Goal: Task Accomplishment & Management: Manage account settings

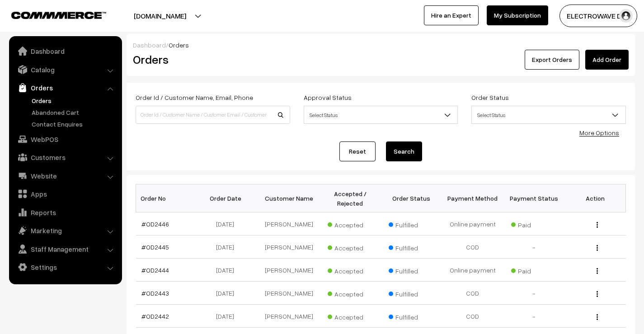
click at [41, 101] on link "Orders" at bounding box center [74, 100] width 90 height 9
drag, startPoint x: 186, startPoint y: 18, endPoint x: 180, endPoint y: 32, distance: 15.8
click at [186, 18] on button "[DOMAIN_NAME]" at bounding box center [160, 16] width 116 height 23
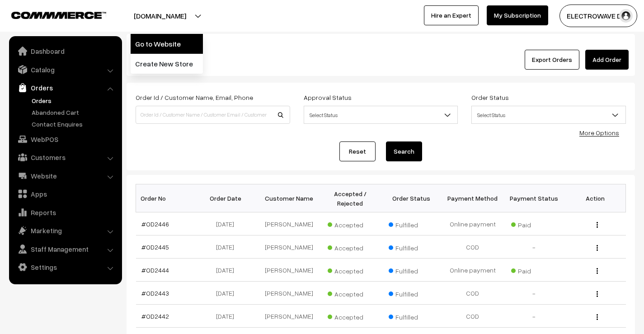
click at [178, 39] on link "Go to Website" at bounding box center [167, 44] width 72 height 20
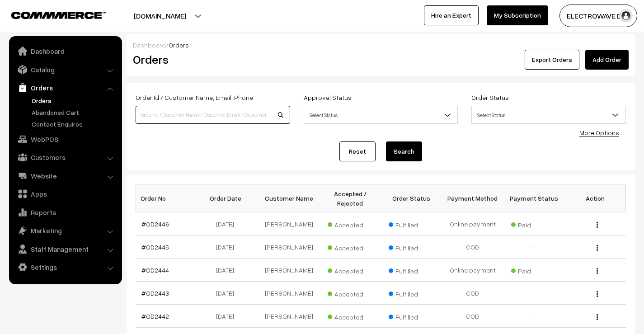
click at [234, 115] on input at bounding box center [213, 115] width 155 height 18
type input "OD2421"
click at [386, 142] on button "Search" at bounding box center [404, 152] width 36 height 20
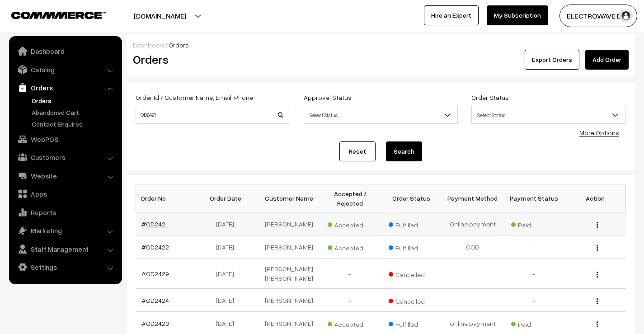
click at [153, 226] on link "#OD2421" at bounding box center [155, 224] width 26 height 8
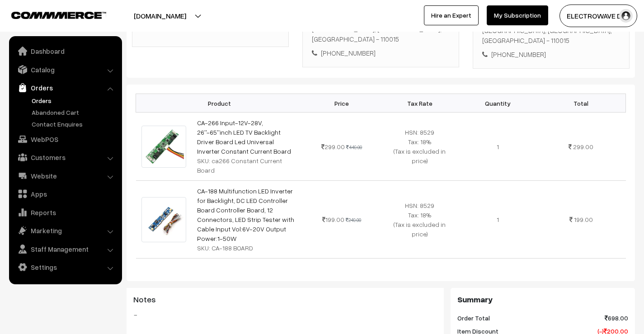
scroll to position [226, 0]
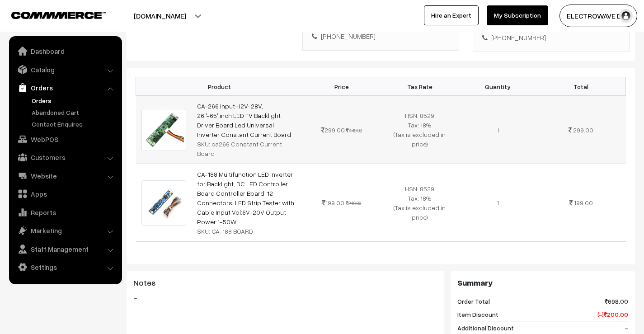
drag, startPoint x: 212, startPoint y: 136, endPoint x: 285, endPoint y: 136, distance: 72.8
click at [285, 139] on div "SKU: ca266 Constant Current Board" at bounding box center [247, 148] width 100 height 19
drag, startPoint x: 213, startPoint y: 203, endPoint x: 277, endPoint y: 200, distance: 63.4
click at [258, 227] on div "SKU: CA-188 BOARD" at bounding box center [247, 231] width 100 height 9
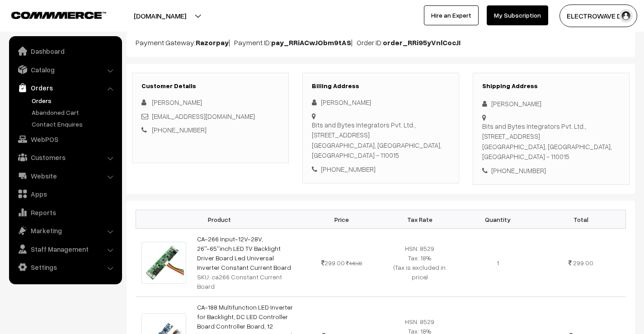
scroll to position [136, 0]
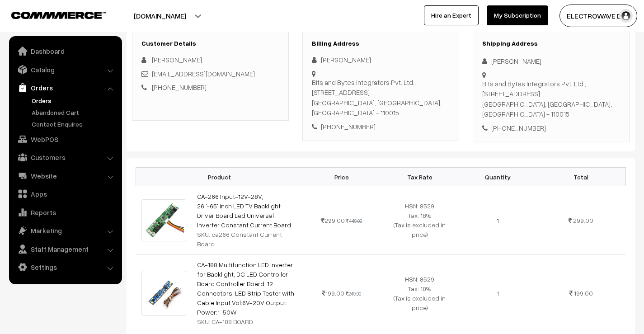
click at [38, 98] on link "Orders" at bounding box center [74, 100] width 90 height 9
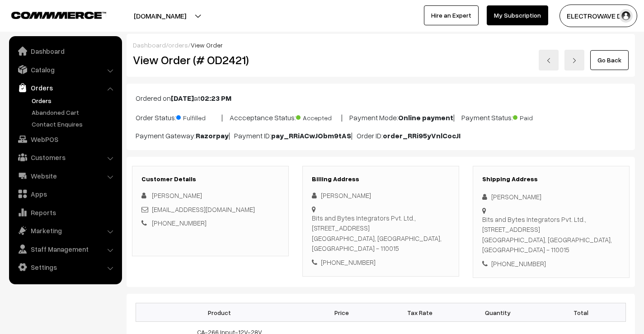
scroll to position [135, 0]
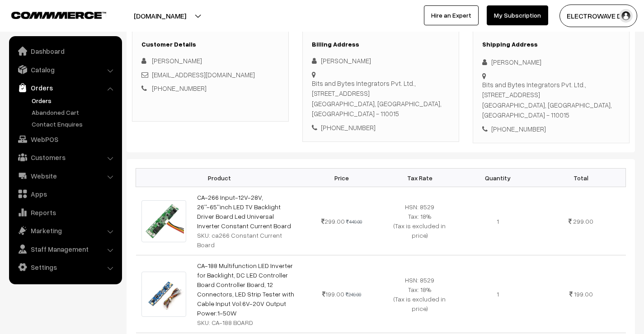
click at [36, 101] on link "Orders" at bounding box center [74, 100] width 90 height 9
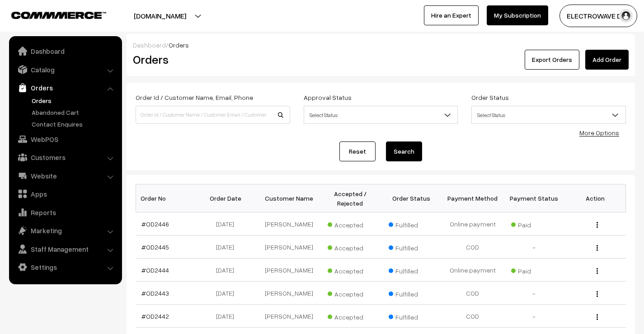
scroll to position [90, 0]
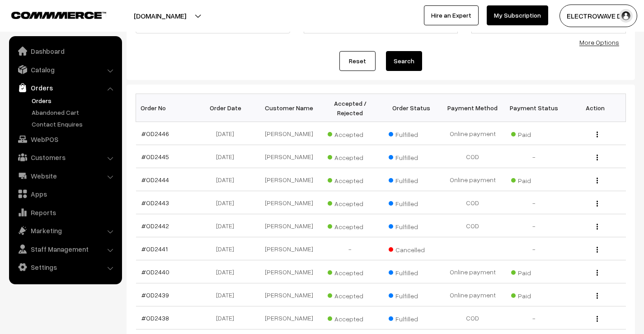
click at [172, 15] on button "[DOMAIN_NAME]" at bounding box center [160, 16] width 116 height 23
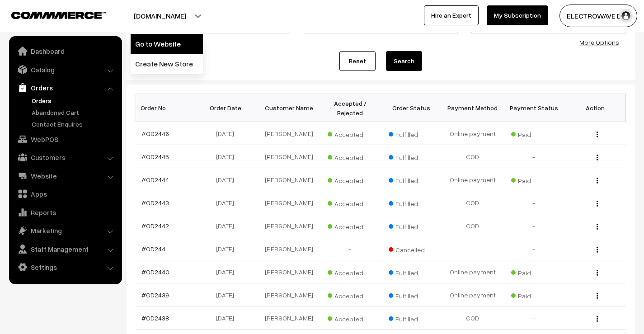
click at [160, 44] on link "Go to Website" at bounding box center [167, 44] width 72 height 20
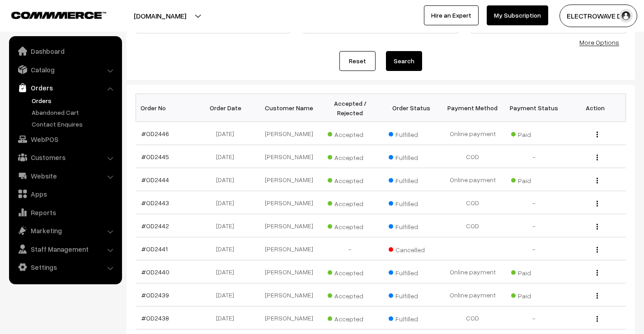
click at [40, 103] on link "Orders" at bounding box center [74, 100] width 90 height 9
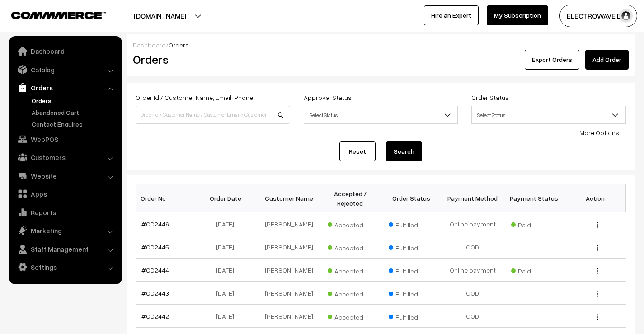
click at [48, 96] on link "Orders" at bounding box center [74, 100] width 90 height 9
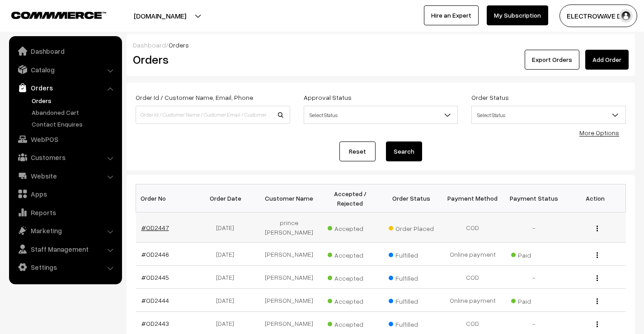
click at [156, 224] on link "#OD2447" at bounding box center [156, 228] width 28 height 8
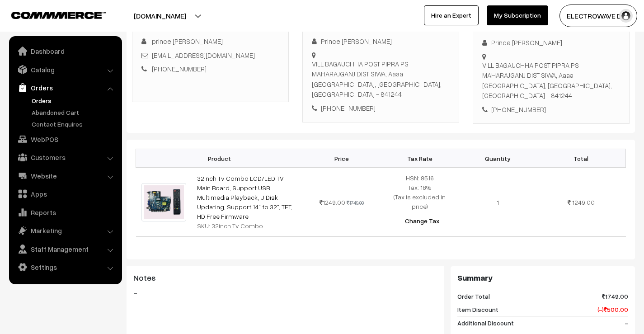
scroll to position [128, 0]
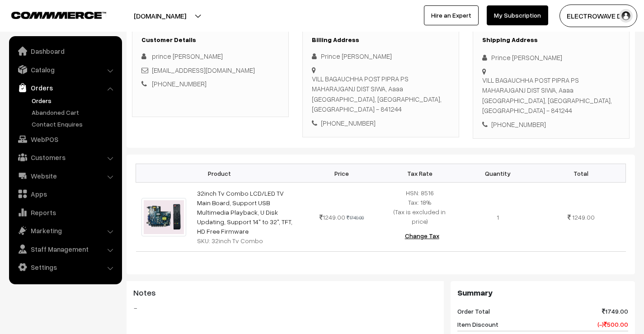
click at [38, 100] on link "Orders" at bounding box center [74, 100] width 90 height 9
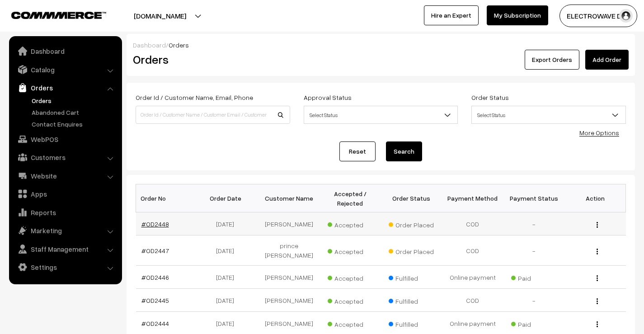
click at [161, 223] on link "#OD2448" at bounding box center [156, 224] width 28 height 8
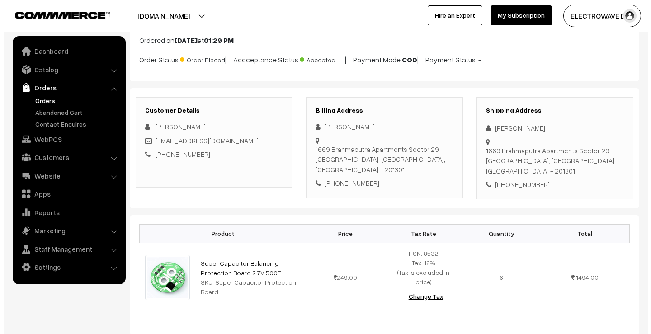
scroll to position [284, 0]
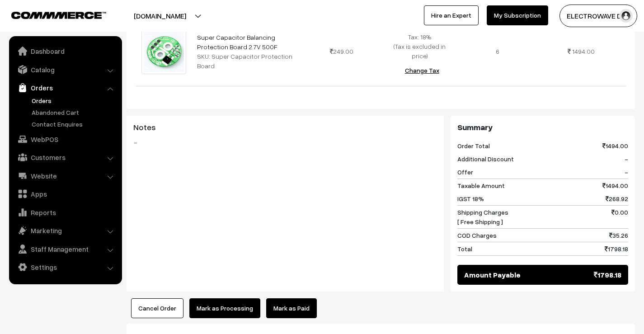
click at [240, 298] on button "Mark as Processing" at bounding box center [224, 308] width 71 height 20
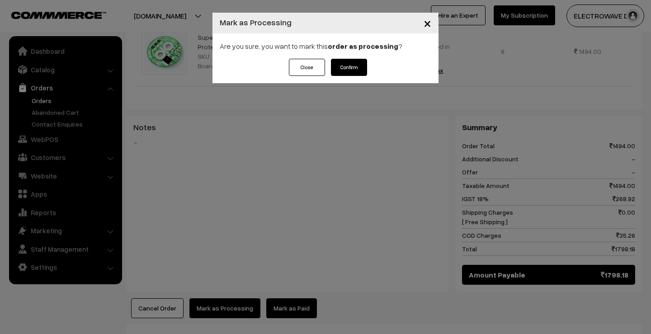
click at [368, 73] on div "Close Confirm" at bounding box center [326, 71] width 226 height 24
click at [357, 73] on button "Confirm" at bounding box center [349, 67] width 36 height 17
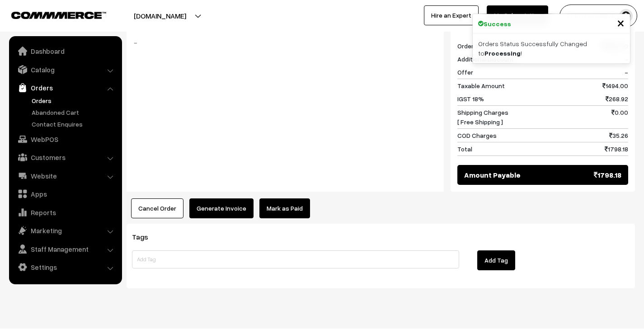
click at [228, 198] on button "Generate Invoice" at bounding box center [221, 208] width 64 height 20
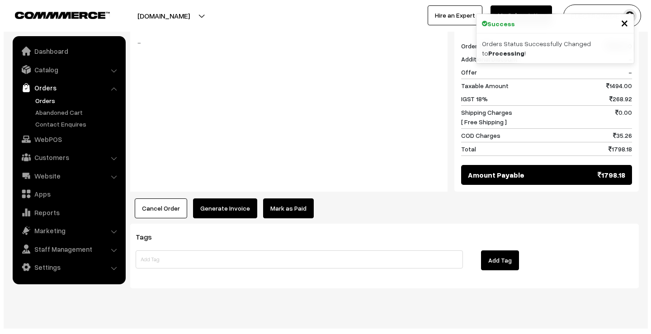
scroll to position [372, 0]
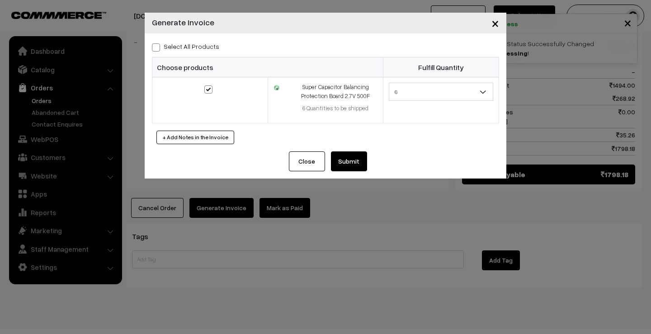
click at [340, 152] on button "Submit" at bounding box center [349, 161] width 36 height 20
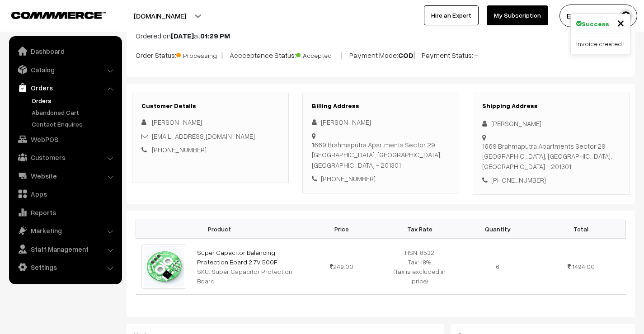
scroll to position [9, 0]
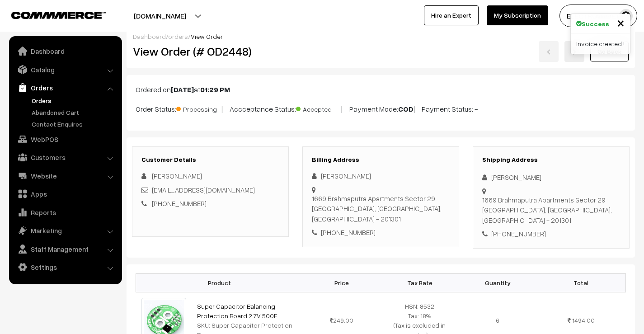
click at [569, 58] on link at bounding box center [575, 51] width 20 height 21
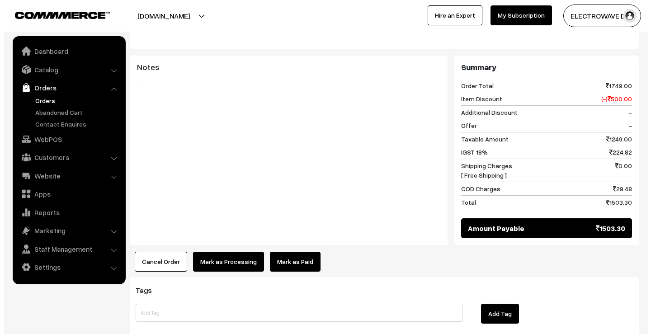
scroll to position [400, 0]
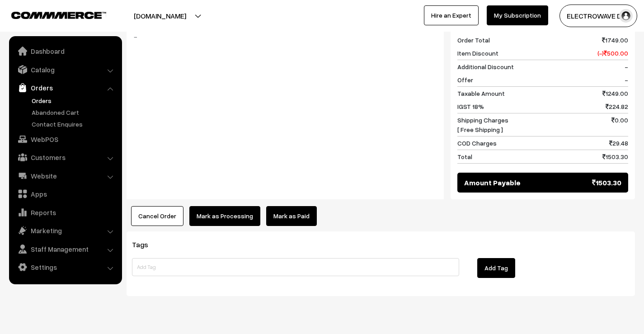
click at [224, 206] on button "Mark as Processing" at bounding box center [224, 216] width 71 height 20
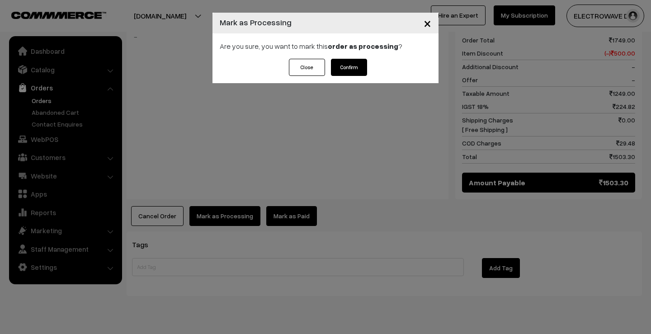
click at [356, 70] on button "Confirm" at bounding box center [349, 67] width 36 height 17
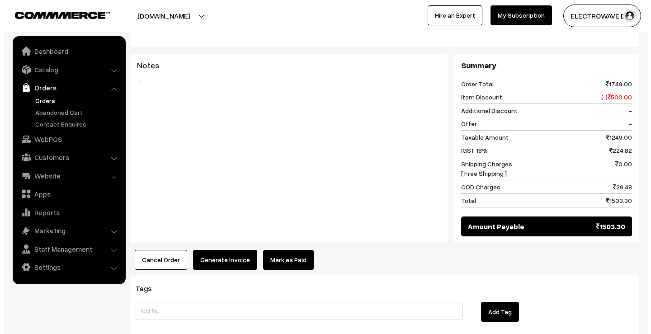
scroll to position [399, 0]
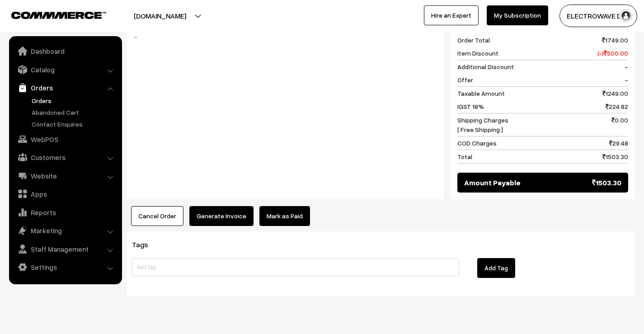
drag, startPoint x: 239, startPoint y: 212, endPoint x: 234, endPoint y: 207, distance: 7.4
click at [238, 232] on div "Tags Add Tag" at bounding box center [381, 264] width 509 height 65
click at [228, 206] on button "Generate Invoice" at bounding box center [221, 216] width 64 height 20
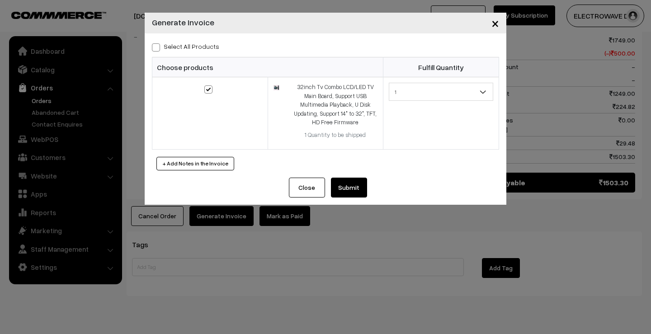
click at [345, 189] on button "Submit" at bounding box center [349, 188] width 36 height 20
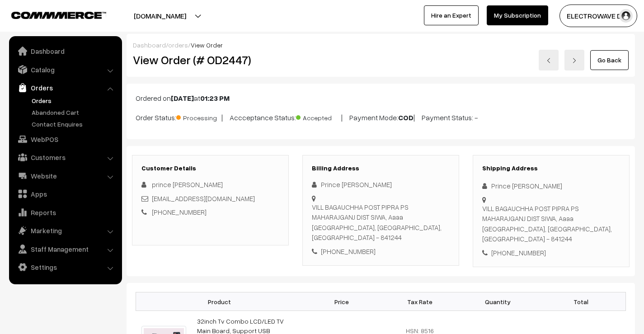
click at [51, 100] on link "Orders" at bounding box center [74, 100] width 90 height 9
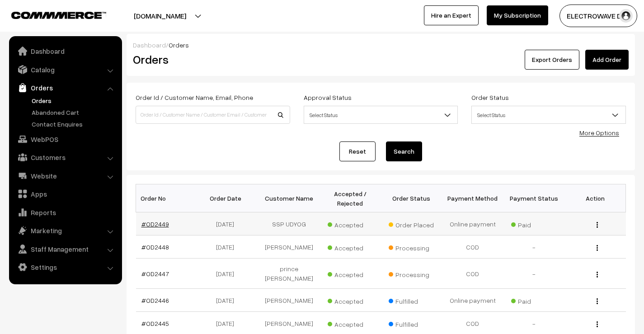
click at [151, 227] on link "#OD2449" at bounding box center [156, 224] width 28 height 8
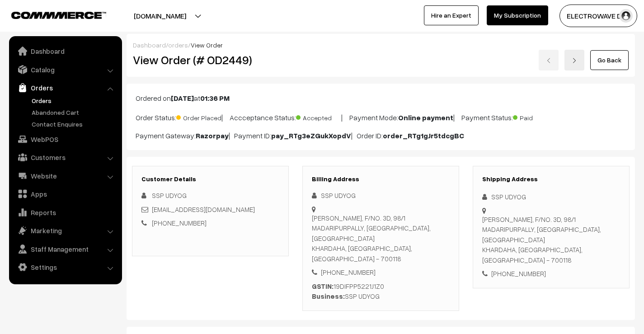
click at [45, 101] on link "Orders" at bounding box center [74, 100] width 90 height 9
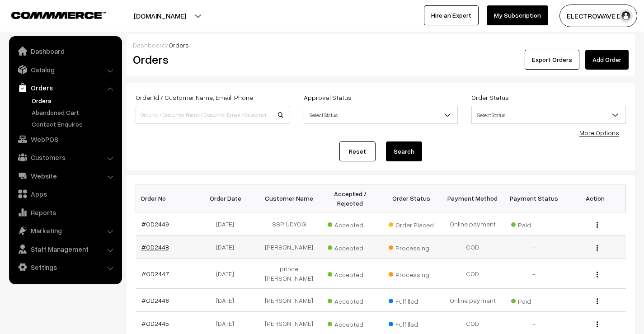
click at [155, 246] on link "#OD2448" at bounding box center [156, 247] width 28 height 8
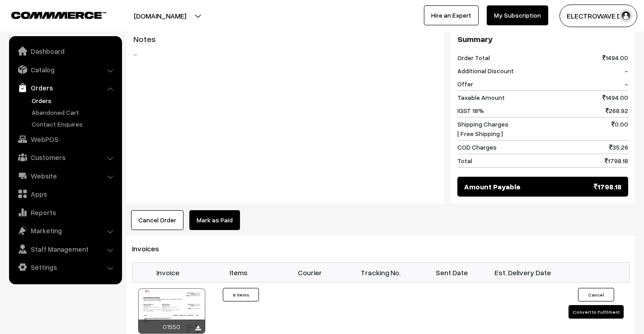
scroll to position [362, 0]
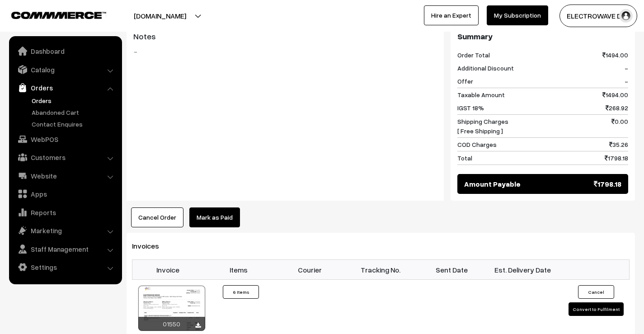
click at [45, 98] on link "Orders" at bounding box center [74, 100] width 90 height 9
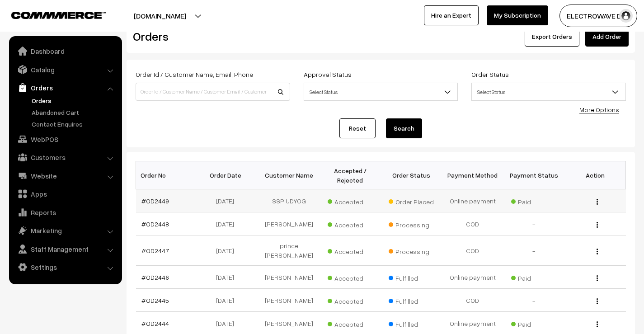
scroll to position [45, 0]
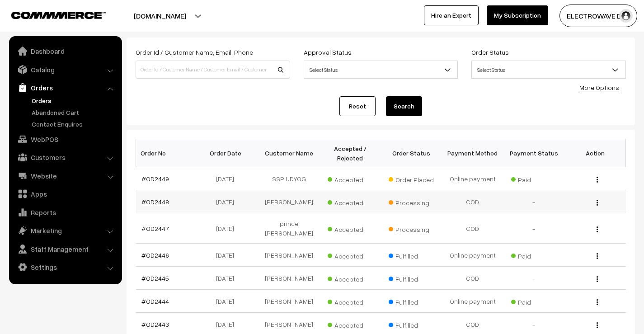
click at [164, 203] on link "#OD2448" at bounding box center [156, 202] width 28 height 8
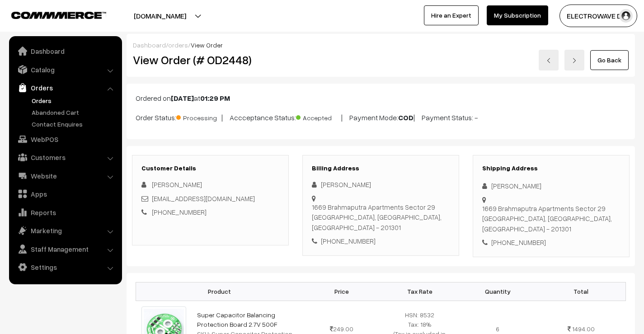
click at [498, 185] on div "[PERSON_NAME]" at bounding box center [551, 186] width 138 height 10
copy div "Tikendra"
click at [520, 185] on div "[PERSON_NAME]" at bounding box center [551, 186] width 138 height 10
drag, startPoint x: 520, startPoint y: 185, endPoint x: 515, endPoint y: 187, distance: 5.7
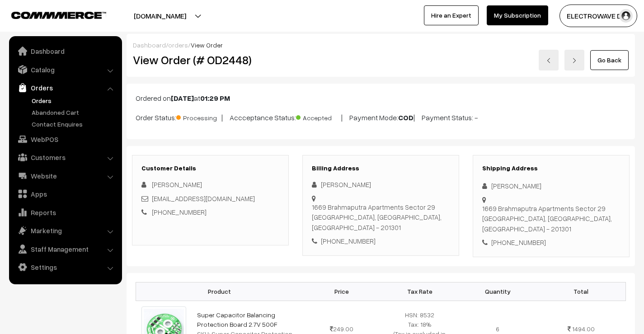
click at [520, 186] on div "Tikendra Singh" at bounding box center [551, 186] width 138 height 10
drag, startPoint x: 516, startPoint y: 187, endPoint x: 522, endPoint y: 186, distance: 5.4
click at [522, 186] on div "Tikendra Singh" at bounding box center [551, 186] width 138 height 10
click at [522, 186] on div "[PERSON_NAME]" at bounding box center [551, 186] width 138 height 10
copy div "Singh"
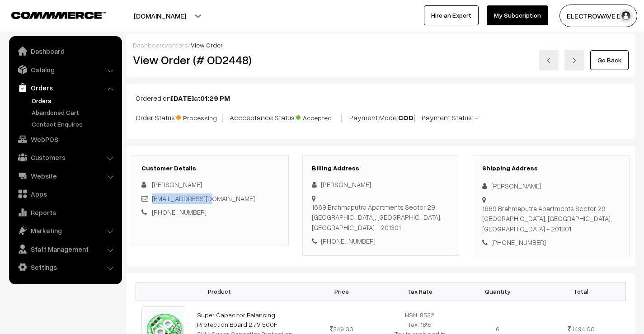
drag, startPoint x: 213, startPoint y: 197, endPoint x: 151, endPoint y: 199, distance: 62.0
click at [151, 199] on div "[EMAIL_ADDRESS][DOMAIN_NAME]" at bounding box center [211, 199] width 138 height 10
copy link "arlabin@gmail.com"
click at [503, 237] on div "+91 9810095220" at bounding box center [551, 242] width 138 height 10
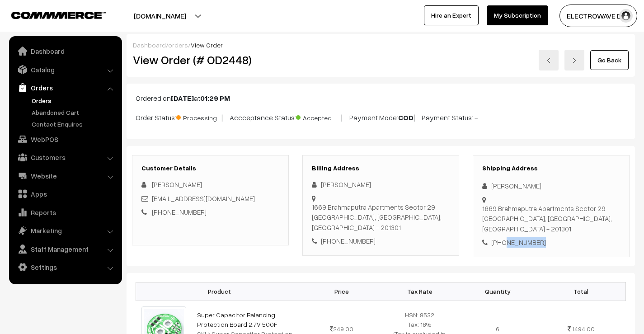
drag, startPoint x: 520, startPoint y: 230, endPoint x: 512, endPoint y: 224, distance: 9.7
copy div "9810095220"
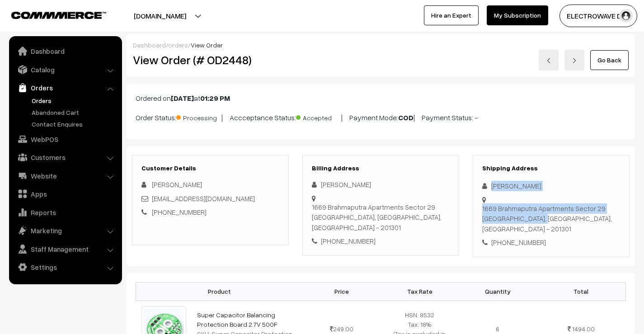
drag, startPoint x: 499, startPoint y: 193, endPoint x: 509, endPoint y: 208, distance: 18.3
click at [509, 208] on div "Shipping Address Tikendra Singh 1669 Brahmaputra Apartments Sector 29 Noida, Ut…" at bounding box center [551, 206] width 157 height 102
copy div "Tikendra Singh 1669 Brahmaputra Apartments Sector 29 Noida,"
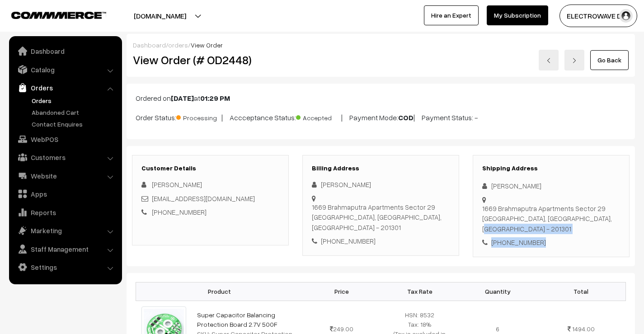
drag, startPoint x: 510, startPoint y: 212, endPoint x: 528, endPoint y: 224, distance: 22.2
click at [539, 229] on div "Shipping Address Tikendra Singh 1669 Brahmaputra Apartments Sector 29 Noida, Ut…" at bounding box center [551, 206] width 157 height 102
copy div "Uttar Pradesh, India - 201301 +91 9810095220"
click at [576, 210] on div "1669 Brahmaputra Apartments Sector 29 Noida, Uttar Pradesh, India - 201301" at bounding box center [551, 218] width 138 height 31
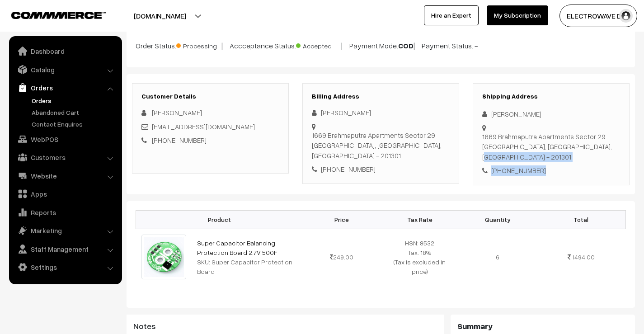
scroll to position [90, 0]
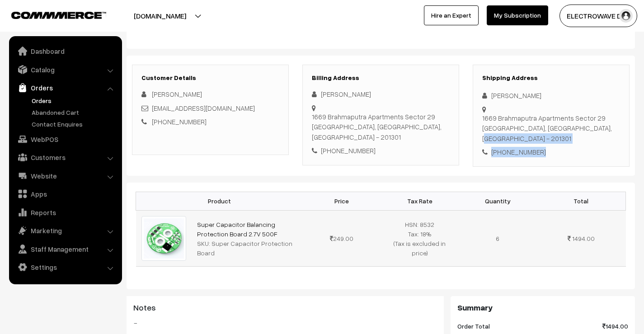
drag, startPoint x: 244, startPoint y: 223, endPoint x: 194, endPoint y: 213, distance: 51.3
click at [194, 213] on td "Super Capacitor Balancing Protection Board 2.7V 500F SKU: Super Capacitor Prote…" at bounding box center [247, 238] width 111 height 56
copy link "Super Capacitor Balancing Protection Board 2.7V 500F"
drag, startPoint x: 210, startPoint y: 232, endPoint x: 222, endPoint y: 247, distance: 19.3
click at [222, 247] on td "Super Capacitor Balancing Protection Board 2.7V 500F SKU: Super Capacitor Prote…" at bounding box center [247, 238] width 111 height 56
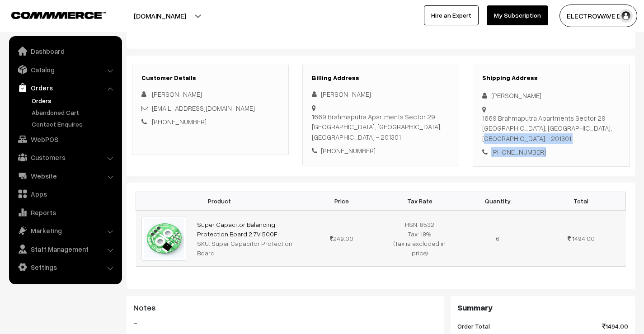
copy div "Super Capacitor Protection Board"
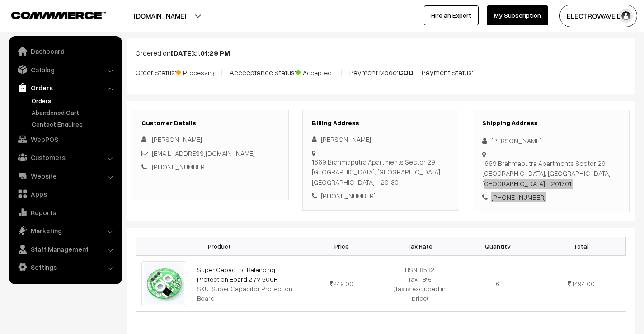
scroll to position [0, 0]
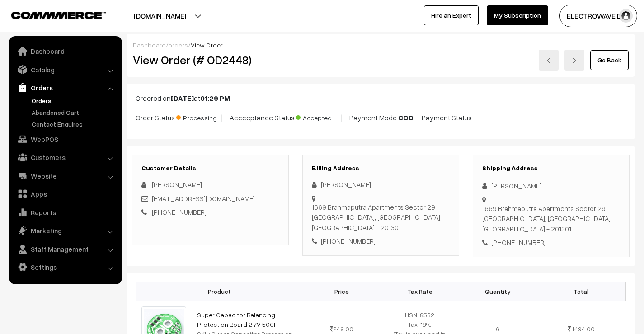
click at [233, 61] on h2 "View Order (# OD2448)" at bounding box center [211, 60] width 156 height 14
copy h2 "OD2448"
click at [551, 66] on link at bounding box center [549, 60] width 20 height 21
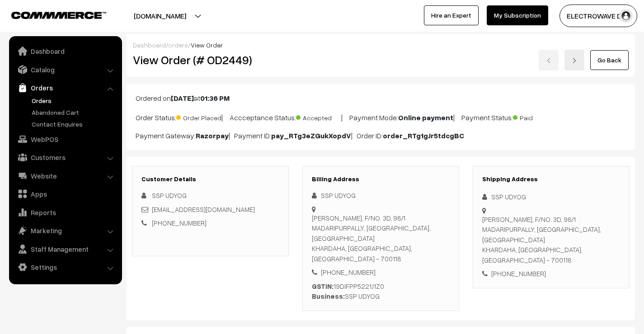
click at [575, 64] on link at bounding box center [575, 60] width 20 height 21
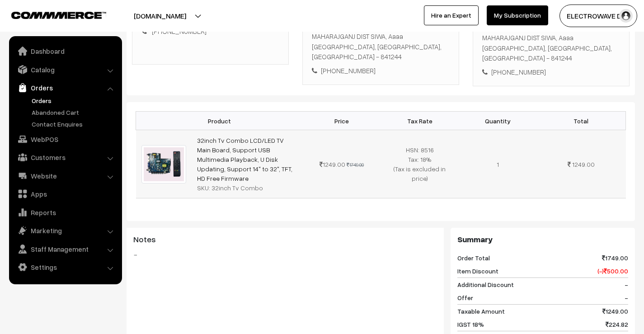
scroll to position [45, 0]
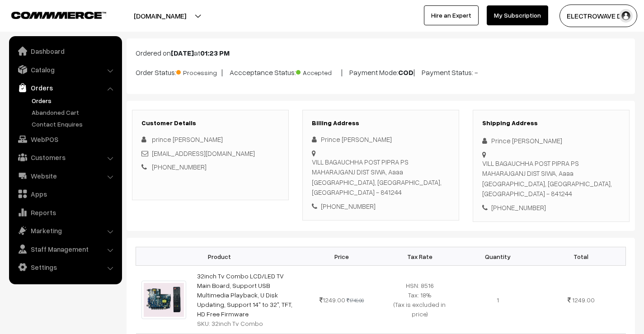
click at [495, 137] on div "Prince [PERSON_NAME]" at bounding box center [551, 141] width 138 height 10
click at [496, 137] on div "Prince [PERSON_NAME]" at bounding box center [551, 141] width 138 height 10
copy div "Prince"
drag, startPoint x: 226, startPoint y: 158, endPoint x: 151, endPoint y: 154, distance: 74.7
click at [151, 154] on div "[EMAIL_ADDRESS][DOMAIN_NAME]" at bounding box center [211, 153] width 138 height 10
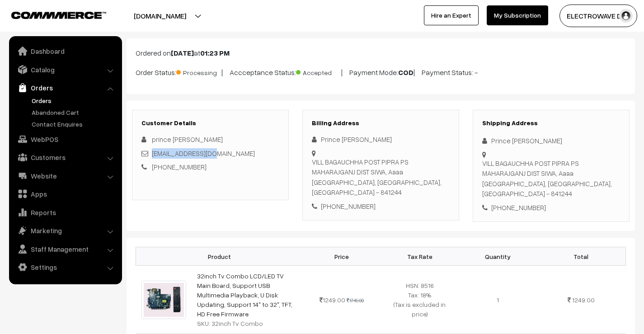
copy link "[EMAIL_ADDRESS][DOMAIN_NAME]"
click at [508, 203] on div "+91 8051529434" at bounding box center [551, 208] width 138 height 10
copy div "8051529434"
drag, startPoint x: 487, startPoint y: 139, endPoint x: 557, endPoint y: 175, distance: 78.5
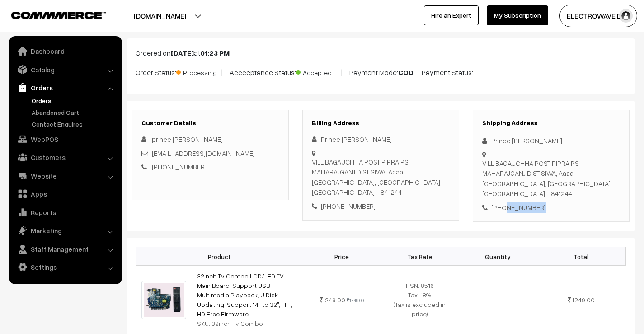
click at [557, 175] on div "Shipping Address Prince Kumar VILL BAGAUCHHA POST PIPRA PS MAHARAJGANJ DIST SIW…" at bounding box center [551, 166] width 157 height 113
copy div "Prince Kumar VILL BAGAUCHHA POST PIPRA PS MAHARAJGANJ DIST SIWA,"
drag, startPoint x: 559, startPoint y: 173, endPoint x: 564, endPoint y: 199, distance: 27.1
click at [564, 199] on div "Shipping Address Prince Kumar VILL BAGAUCHHA POST PIPRA PS MAHARAJGANJ DIST SIW…" at bounding box center [551, 166] width 157 height 113
copy div "Aaaa Siwan, Bihar, India - 841244 +91 8051529434"
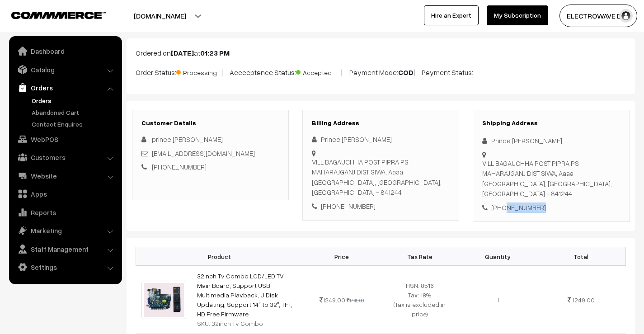
click at [552, 183] on div "VILL BAGAUCHHA POST PIPRA PS MAHARAJGANJ DIST SIWA, Aaaa Siwan, Bihar, India - …" at bounding box center [551, 178] width 138 height 41
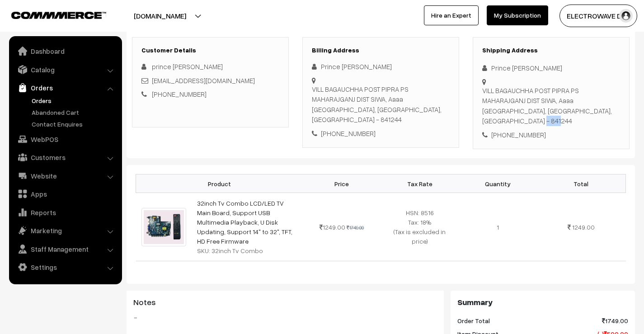
scroll to position [136, 0]
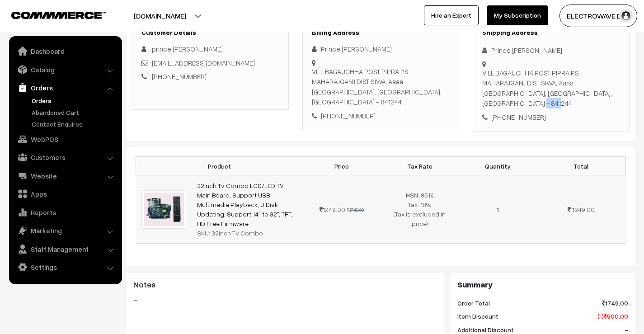
drag, startPoint x: 275, startPoint y: 205, endPoint x: 185, endPoint y: 178, distance: 93.9
click at [185, 178] on tr "32inch Tv Combo LCD/LED TV Main Board, Support USB Multimedia Playback, U Disk …" at bounding box center [381, 209] width 490 height 68
copy tr "32inch Tv Combo LCD/LED TV Main Board, Support USB Multimedia Playback, U Disk …"
drag, startPoint x: 210, startPoint y: 215, endPoint x: 262, endPoint y: 217, distance: 52.1
click at [262, 228] on div "SKU: 32inch Tv Combo" at bounding box center [247, 232] width 100 height 9
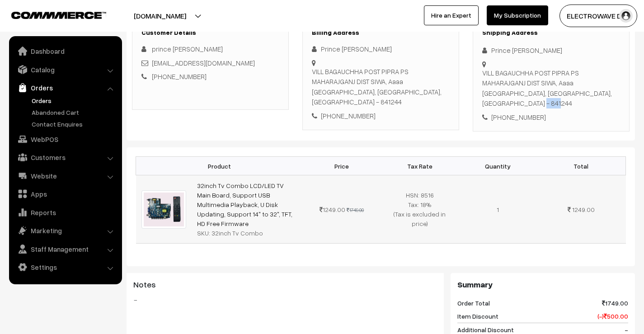
copy div "32inch Tv Combo"
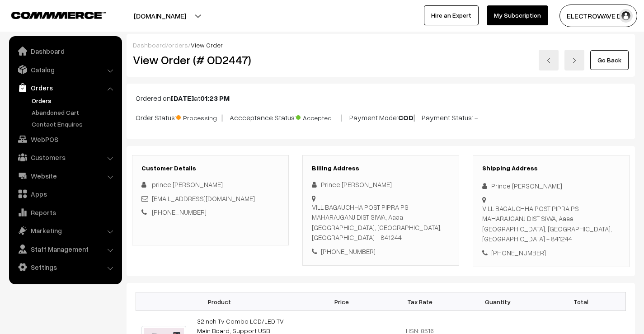
click at [240, 57] on h2 "View Order (# OD2447)" at bounding box center [211, 60] width 156 height 14
copy h2 "OD2447"
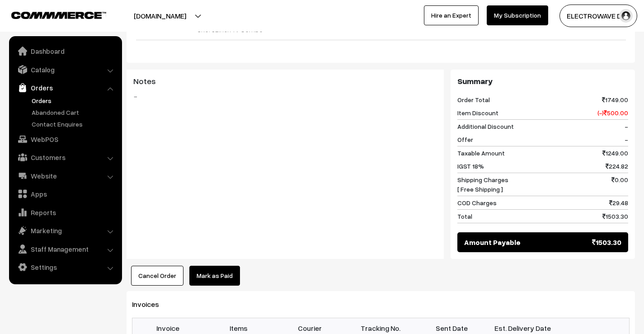
scroll to position [362, 0]
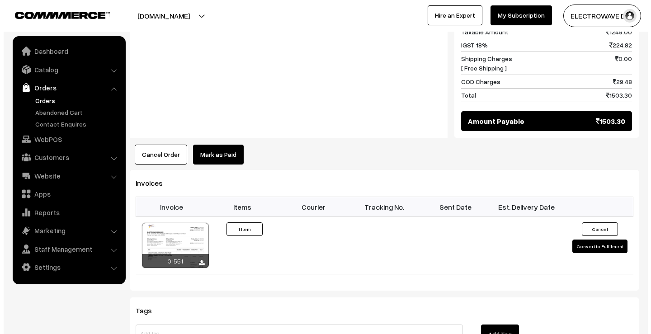
scroll to position [588, 0]
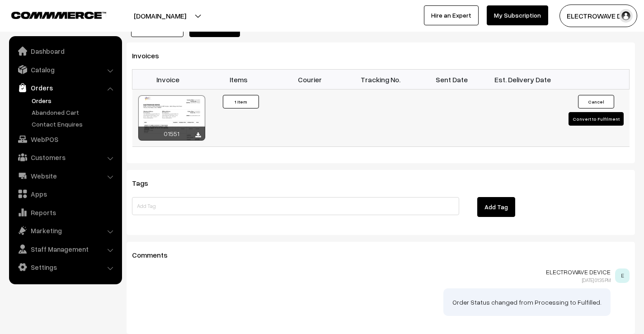
click at [585, 112] on button "Convert to Fulfilment" at bounding box center [596, 119] width 55 height 14
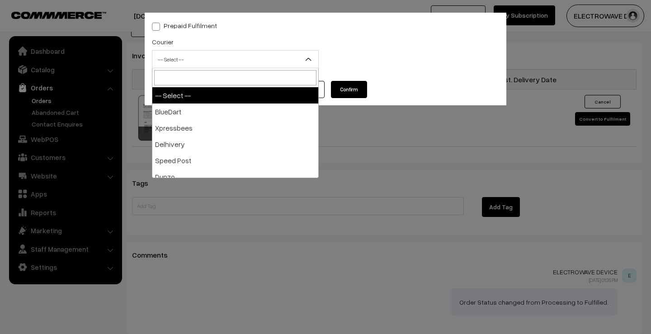
click at [189, 60] on span "-- Select --" at bounding box center [235, 60] width 166 height 16
type input "d"
select select "2"
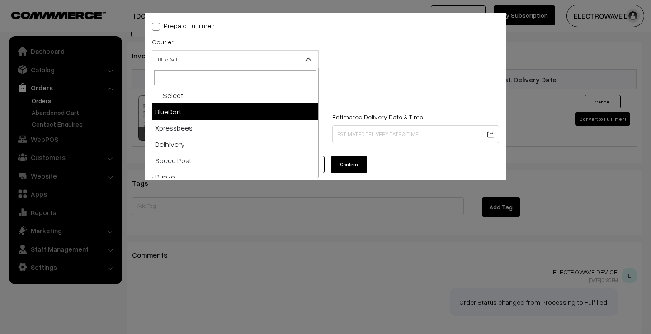
click at [198, 61] on span "BlueDart" at bounding box center [235, 60] width 166 height 16
type input "d"
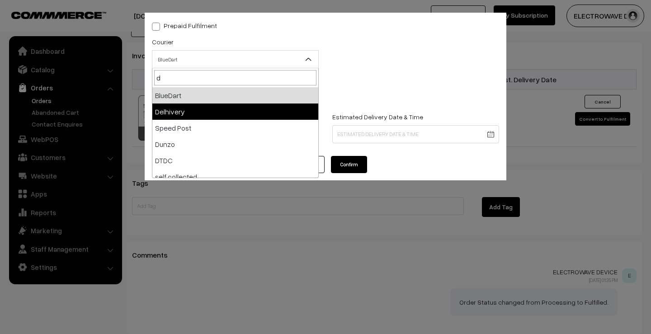
select select "4"
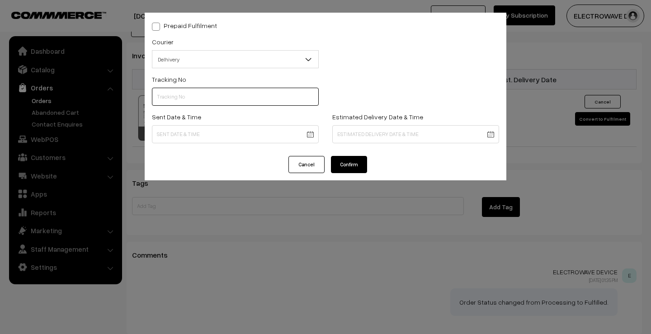
click at [194, 96] on input "text" at bounding box center [235, 97] width 167 height 18
paste input "22679034282532"
type input "22679034282532"
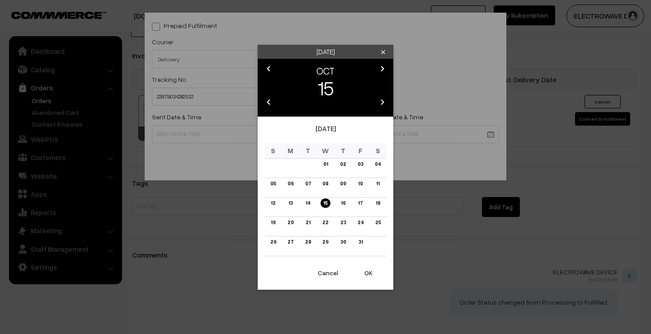
click at [360, 267] on button "OK" at bounding box center [368, 273] width 36 height 20
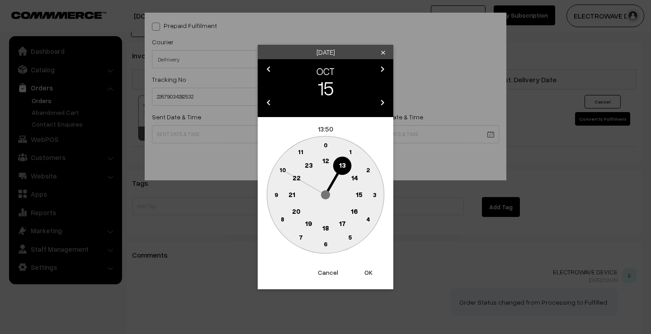
click at [360, 267] on button "OK" at bounding box center [368, 273] width 36 height 20
type input "15-10-2025 13:50"
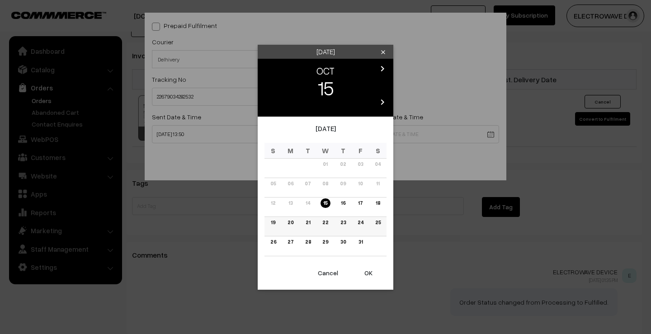
click at [286, 221] on link "20" at bounding box center [290, 222] width 11 height 9
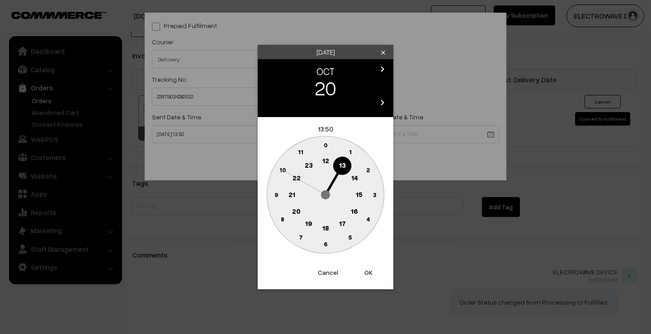
click at [369, 271] on button "OK" at bounding box center [368, 273] width 36 height 20
type input "20-10-2025 13:50"
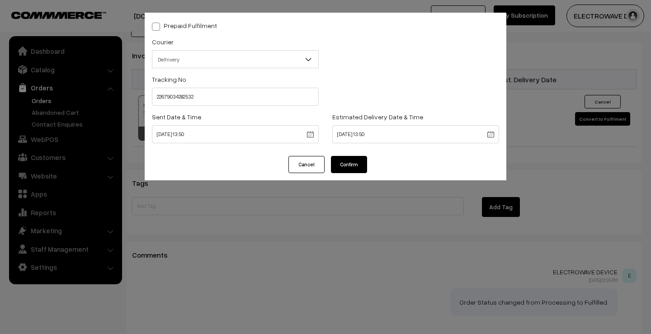
click at [347, 163] on button "Confirm" at bounding box center [349, 164] width 36 height 17
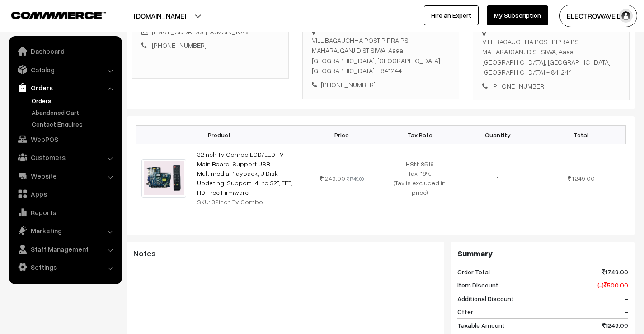
scroll to position [129, 0]
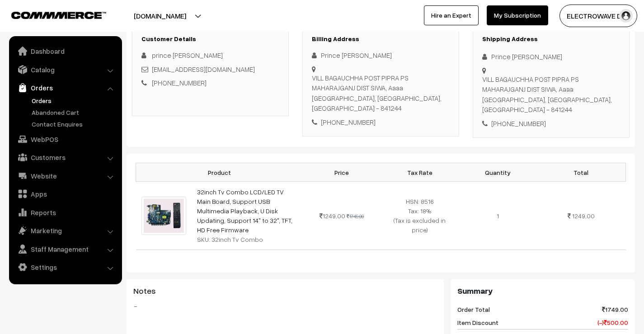
click at [35, 96] on link "Orders" at bounding box center [74, 100] width 90 height 9
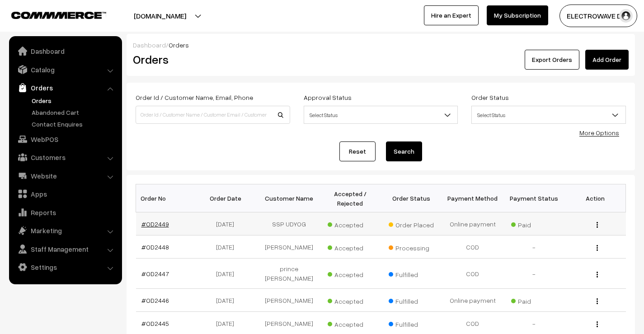
click at [163, 222] on link "#OD2449" at bounding box center [156, 224] width 28 height 8
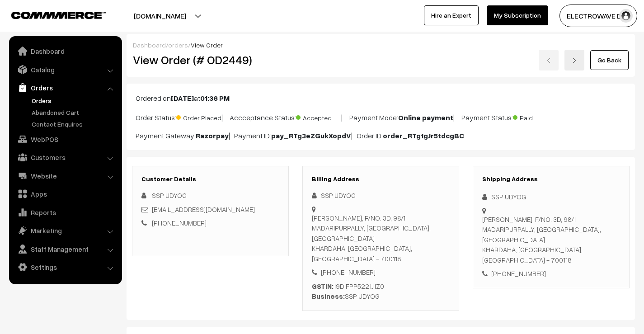
click at [47, 96] on link "Orders" at bounding box center [74, 100] width 90 height 9
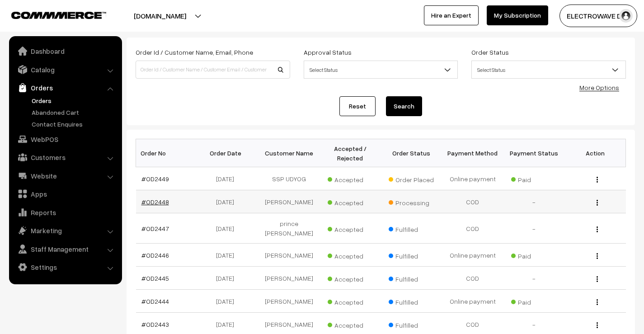
click at [165, 202] on link "#OD2448" at bounding box center [156, 202] width 28 height 8
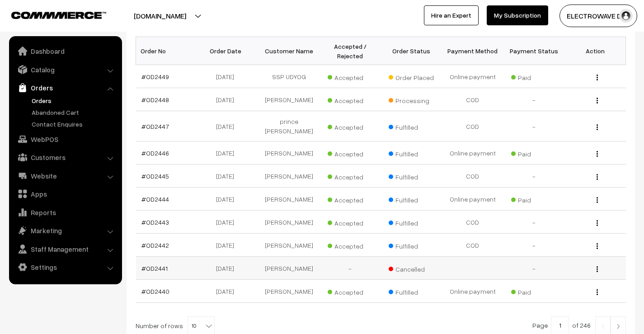
scroll to position [226, 0]
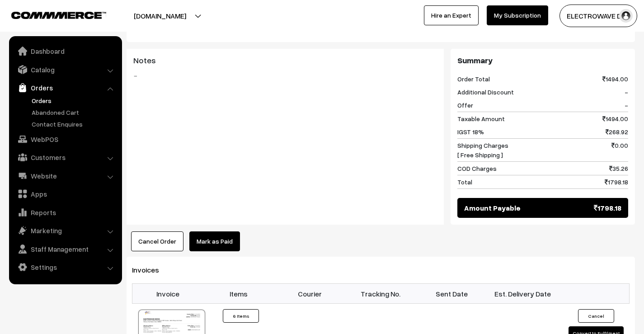
scroll to position [452, 0]
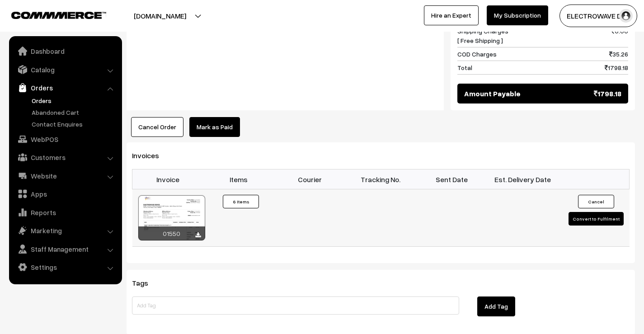
click at [153, 203] on div at bounding box center [171, 217] width 67 height 45
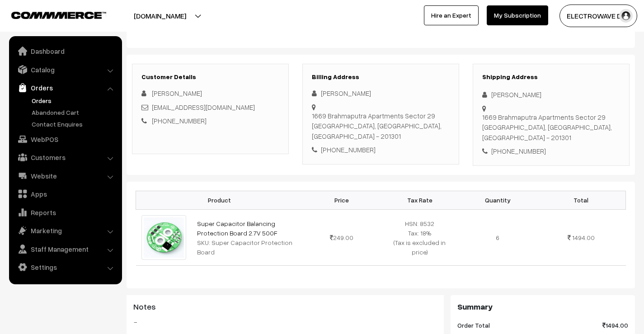
scroll to position [0, 0]
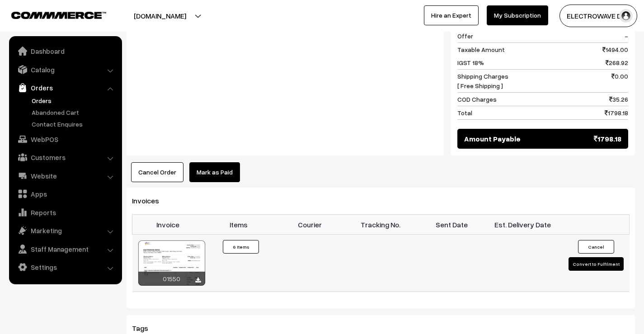
click at [580, 257] on button "Convert to Fulfilment" at bounding box center [596, 264] width 55 height 14
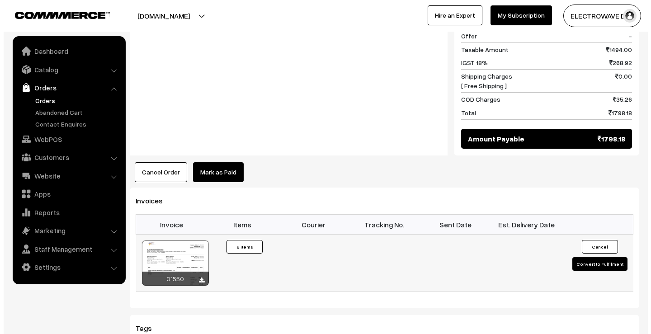
scroll to position [407, 0]
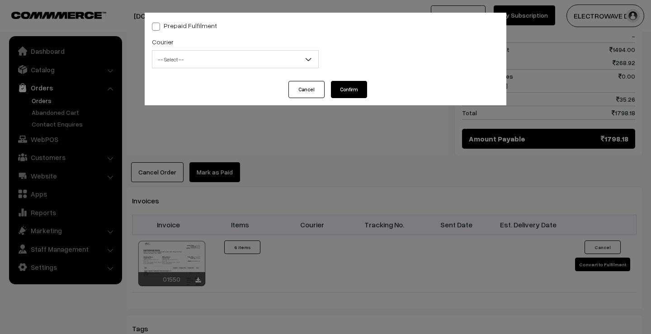
drag, startPoint x: 203, startPoint y: 58, endPoint x: 198, endPoint y: 66, distance: 9.1
click at [199, 61] on span "-- Select --" at bounding box center [235, 60] width 166 height 16
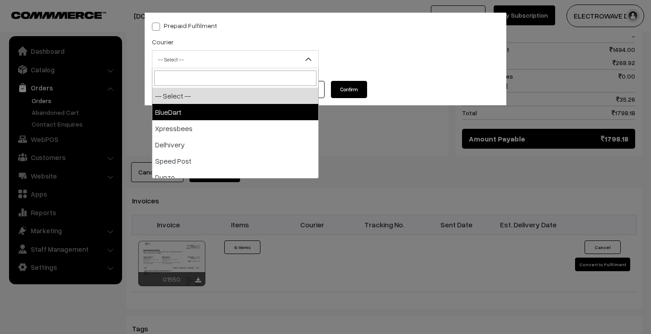
select select "2"
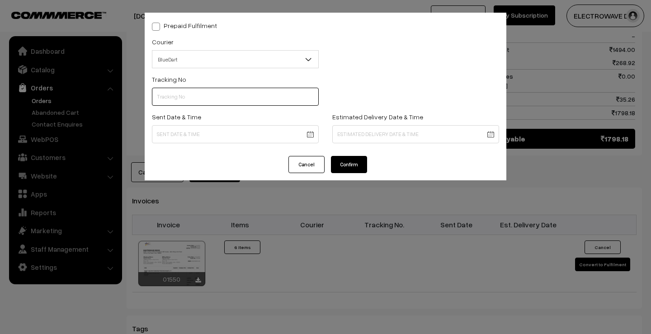
click at [205, 96] on input "text" at bounding box center [235, 97] width 167 height 18
paste input "78052024842"
type input "78052024842"
click at [309, 138] on body "Thank you for showing interest. Our team will call you shortly. Close dhruvpro.…" at bounding box center [325, 65] width 651 height 945
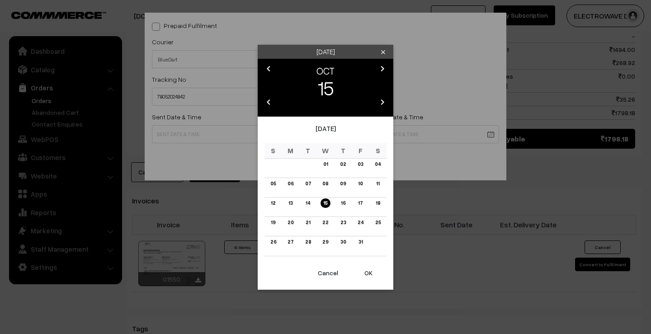
click at [362, 269] on button "OK" at bounding box center [368, 273] width 36 height 20
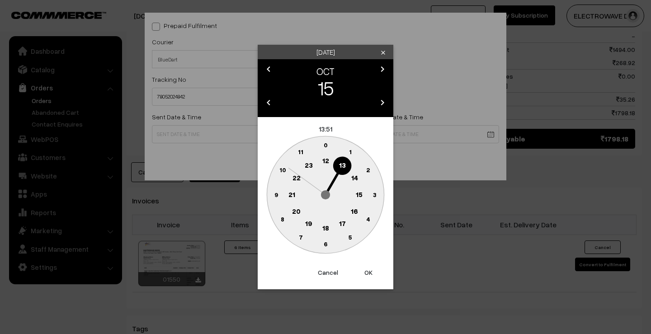
click at [362, 269] on button "OK" at bounding box center [368, 273] width 36 height 20
click at [362, 270] on button "OK" at bounding box center [368, 273] width 36 height 20
type input "15-10-2025 13:51"
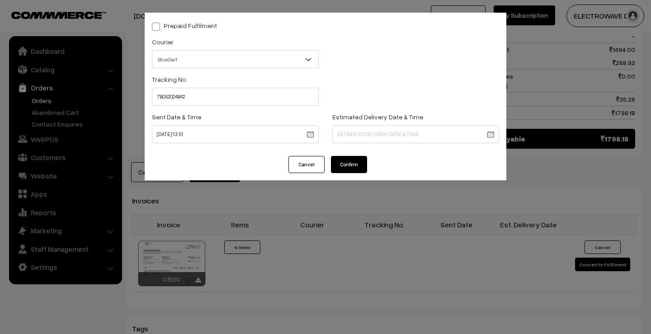
click at [383, 139] on body "Thank you for showing interest. Our team will call you shortly. Close dhruvpro.…" at bounding box center [325, 65] width 651 height 945
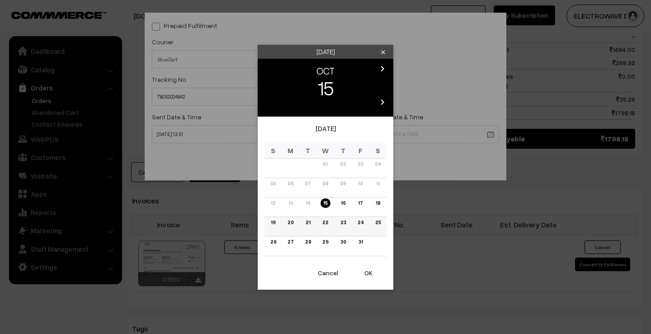
click at [294, 225] on link "20" at bounding box center [290, 222] width 11 height 9
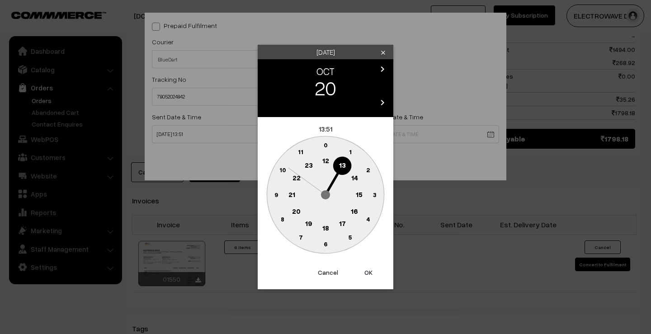
click at [371, 274] on button "OK" at bounding box center [368, 273] width 36 height 20
type input "20-10-2025 13:51"
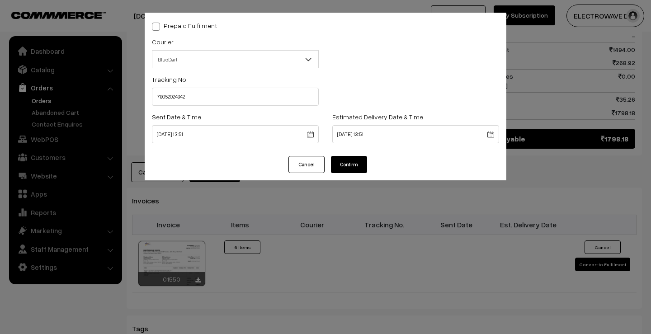
click at [336, 163] on button "Confirm" at bounding box center [349, 164] width 36 height 17
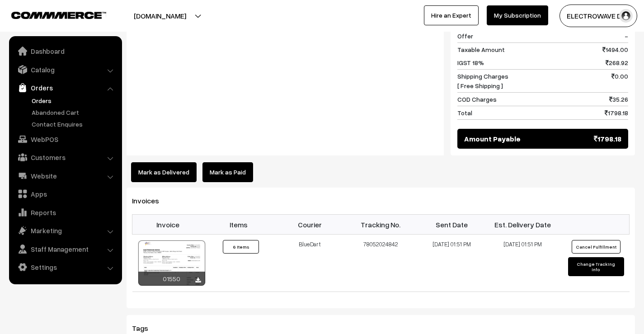
scroll to position [407, 0]
click at [44, 99] on link "Orders" at bounding box center [74, 100] width 90 height 9
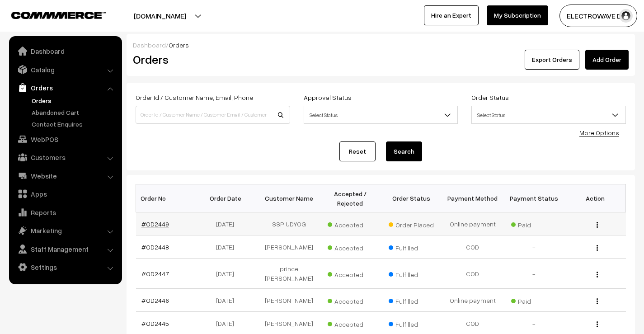
click at [156, 226] on link "#OD2449" at bounding box center [156, 224] width 28 height 8
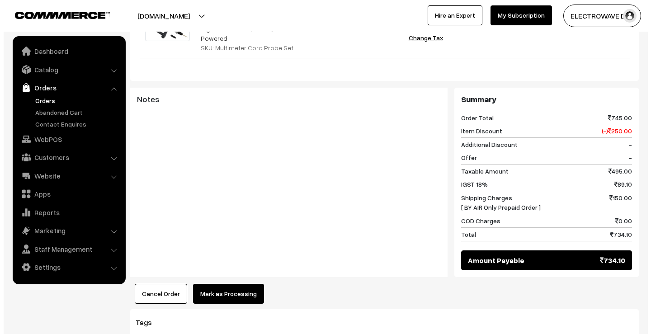
scroll to position [407, 0]
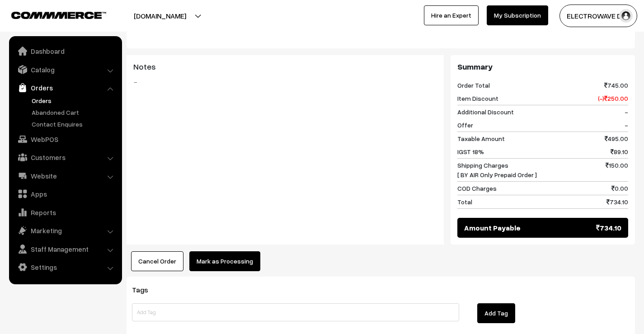
click at [226, 251] on button "Mark as Processing" at bounding box center [224, 261] width 71 height 20
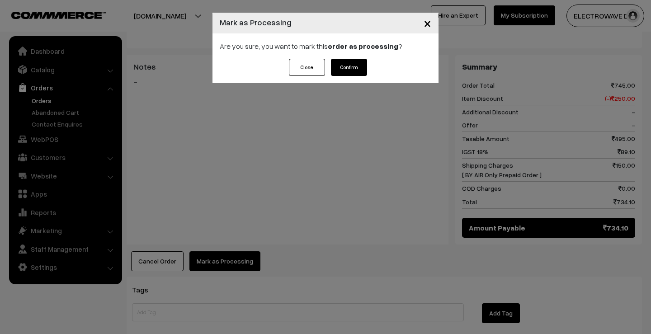
click at [336, 69] on button "Confirm" at bounding box center [349, 67] width 36 height 17
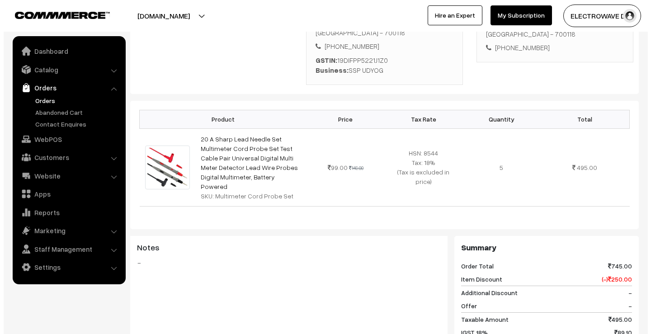
scroll to position [407, 0]
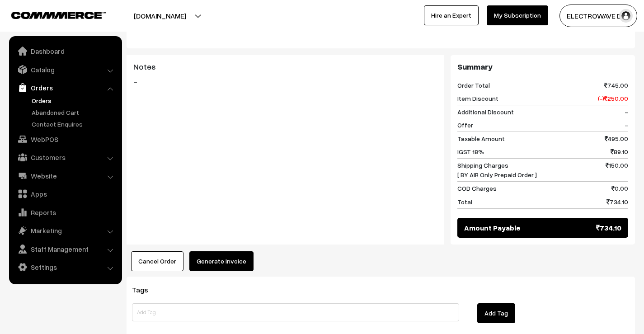
click at [217, 251] on button "Generate Invoice" at bounding box center [221, 261] width 64 height 20
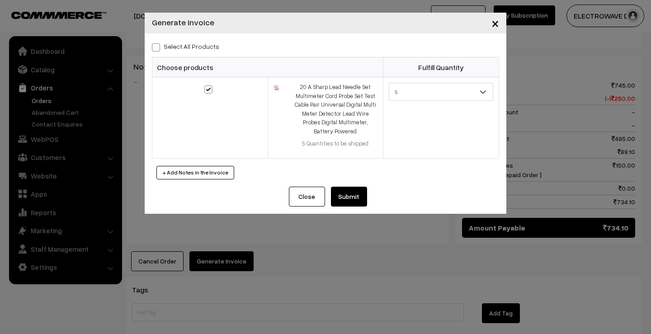
click at [344, 202] on button "Submit" at bounding box center [349, 197] width 36 height 20
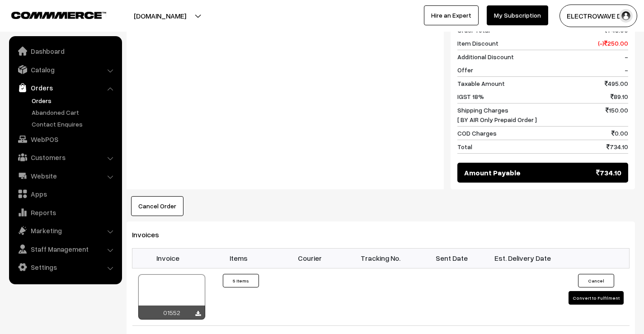
scroll to position [452, 0]
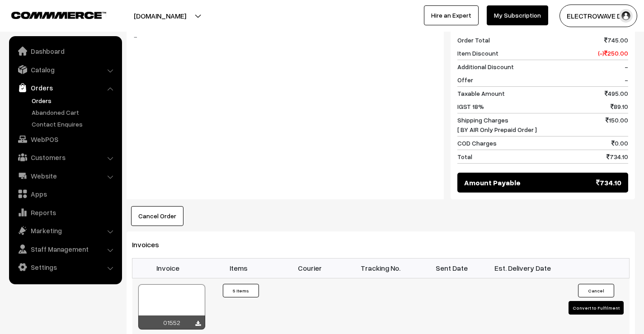
click at [169, 284] on div at bounding box center [171, 306] width 67 height 45
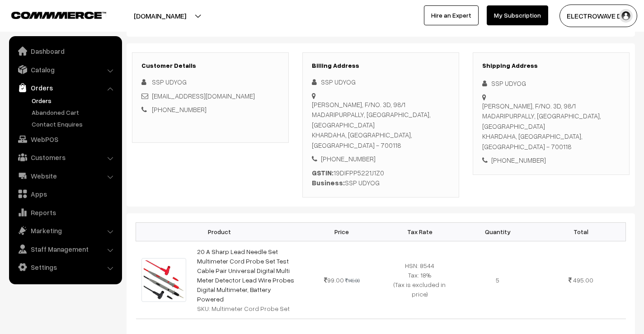
scroll to position [90, 0]
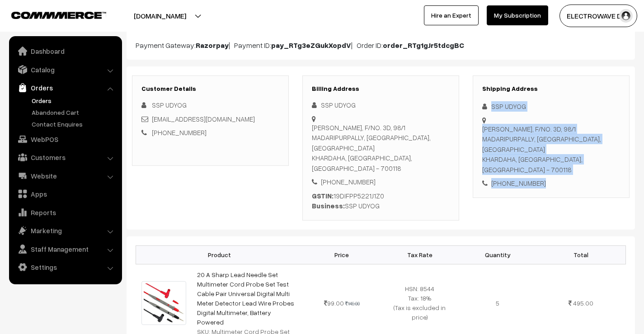
drag, startPoint x: 487, startPoint y: 99, endPoint x: 511, endPoint y: 140, distance: 46.8
click at [553, 181] on div "Shipping Address SSP UDYOG SHANTI MANZIL, F/NO. 3D, 98/1 MADARIPURPALLY, RAHARA…" at bounding box center [551, 148] width 170 height 145
copy div "SSP UDYOG SHANTI MANZIL, F/NO. 3D, 98/1 MADARIPURPALLY, RAHARA, KHARDAHA KHARDA…"
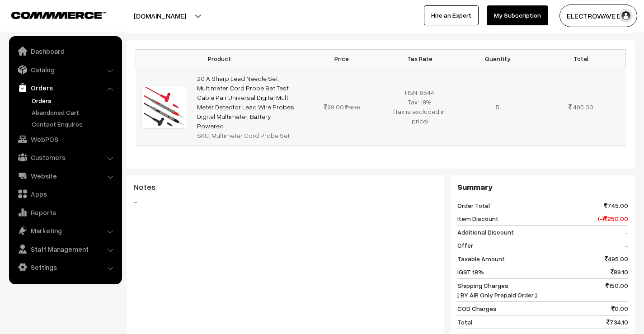
scroll to position [181, 0]
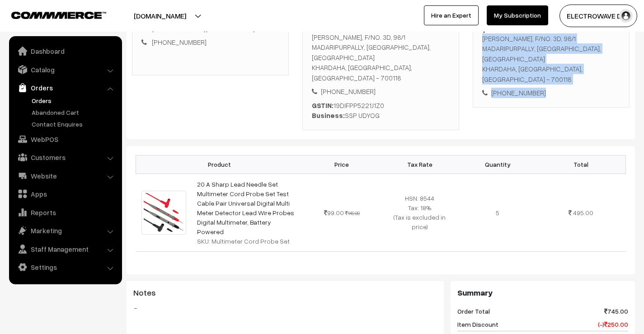
click at [583, 56] on div "SHANTI MANZIL, F/NO. 3D, 98/1 MADARIPURPALLY, RAHARA, KHARDAHA KHARDAHA, West B…" at bounding box center [551, 58] width 138 height 51
click at [584, 55] on div "SHANTI MANZIL, F/NO. 3D, 98/1 MADARIPURPALLY, RAHARA, KHARDAHA KHARDAHA, West B…" at bounding box center [551, 58] width 138 height 51
copy div "700118"
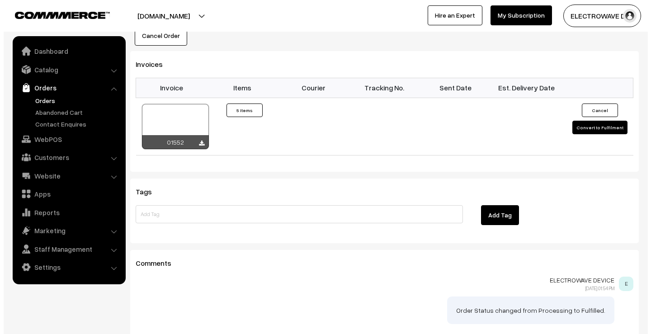
scroll to position [633, 0]
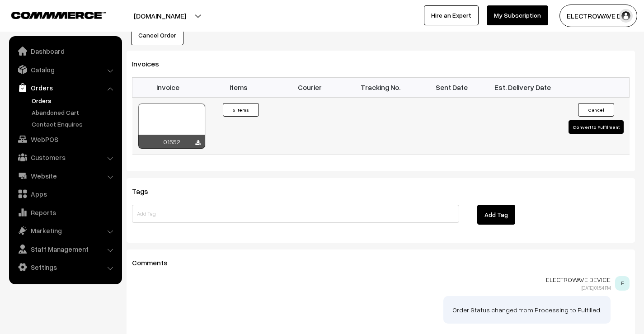
click at [586, 120] on button "Convert to Fulfilment" at bounding box center [596, 127] width 55 height 14
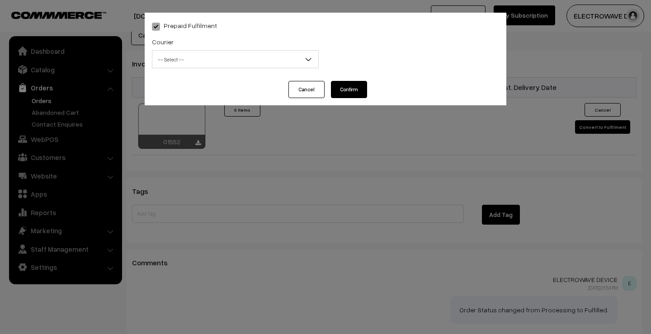
click at [223, 64] on span "-- Select --" at bounding box center [235, 60] width 166 height 16
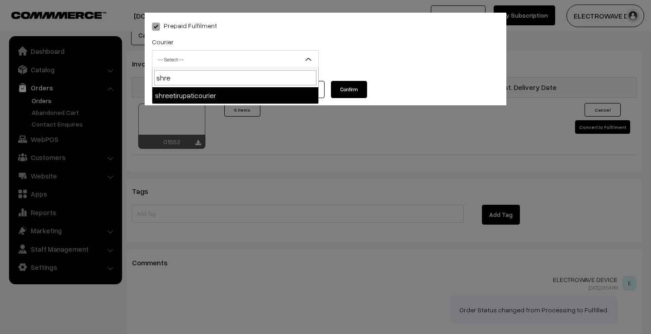
type input "shree"
select select "8"
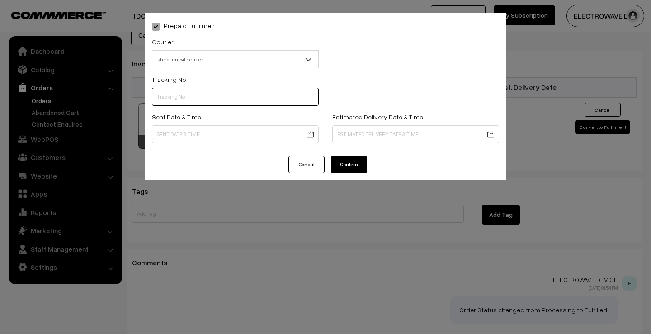
click at [260, 98] on input "text" at bounding box center [235, 97] width 167 height 18
type input "384800042307"
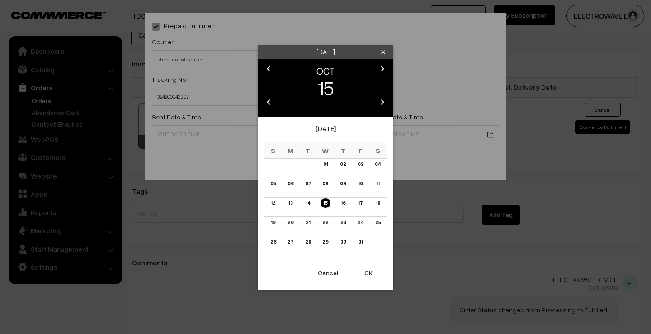
click at [363, 268] on button "OK" at bounding box center [368, 273] width 36 height 20
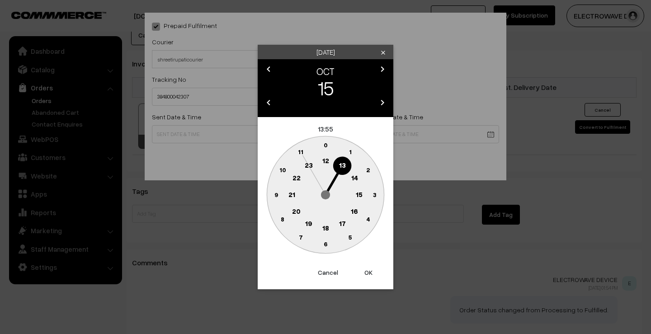
click at [363, 268] on button "OK" at bounding box center [368, 273] width 36 height 20
type input "15-10-2025 13:55"
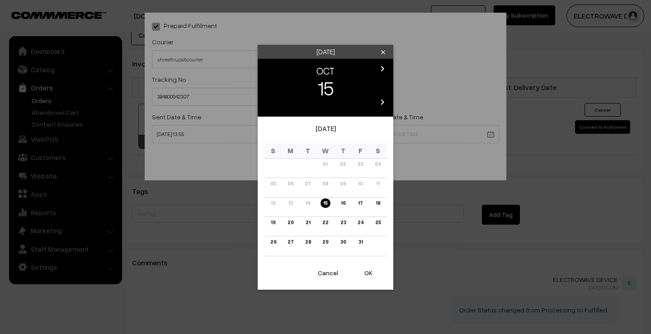
click at [358, 206] on link "17" at bounding box center [360, 202] width 10 height 9
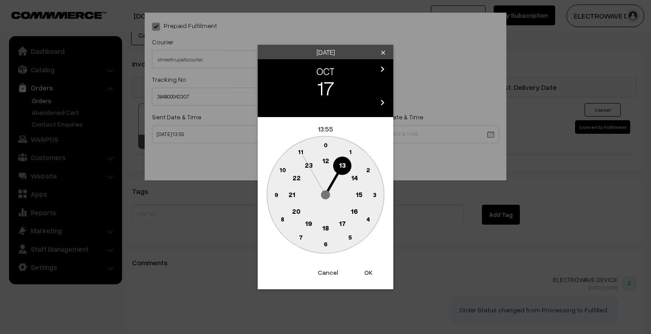
click at [367, 278] on button "OK" at bounding box center [368, 273] width 36 height 20
drag, startPoint x: 366, startPoint y: 277, endPoint x: 366, endPoint y: 270, distance: 6.8
click at [366, 277] on button "OK" at bounding box center [368, 273] width 36 height 20
type input "17-10-2025 13:55"
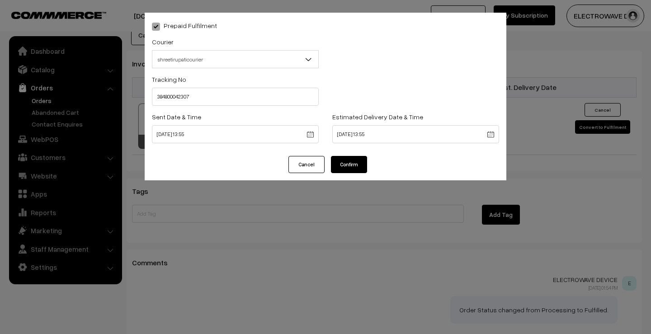
click at [361, 165] on button "Confirm" at bounding box center [349, 164] width 36 height 17
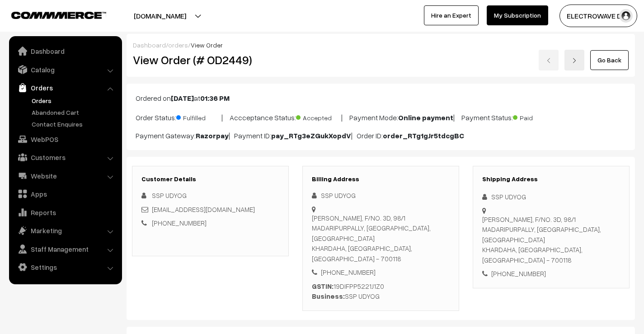
scroll to position [627, 0]
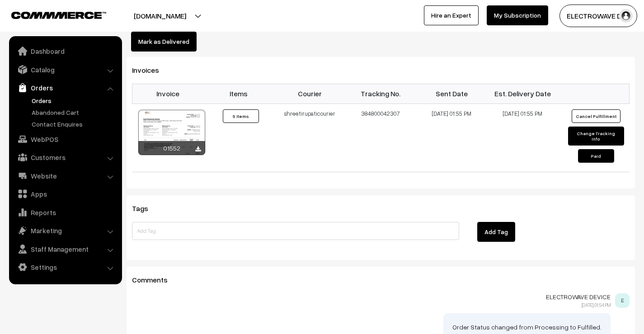
click at [39, 95] on link "Orders" at bounding box center [65, 88] width 108 height 16
click at [40, 105] on link "Orders" at bounding box center [74, 100] width 90 height 9
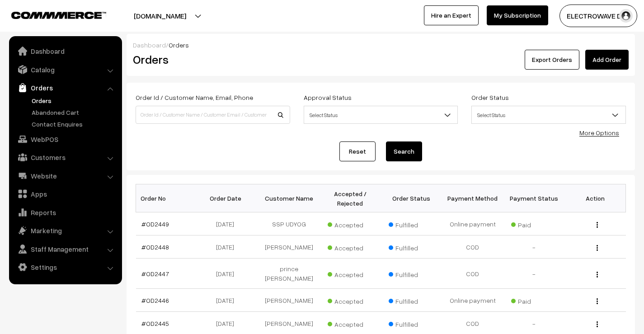
click at [33, 99] on link "Orders" at bounding box center [74, 100] width 90 height 9
click at [37, 102] on link "Orders" at bounding box center [74, 100] width 90 height 9
